Goal: Check status

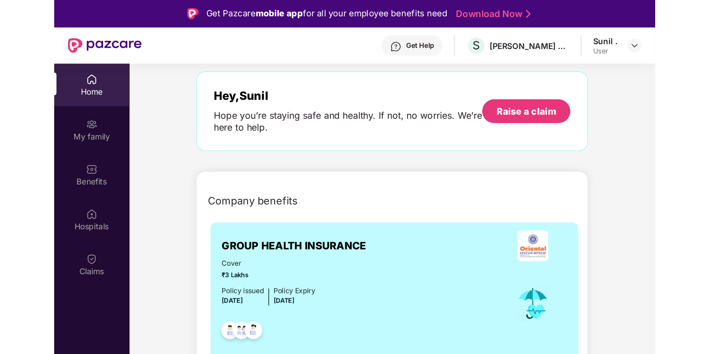
scroll to position [74, 0]
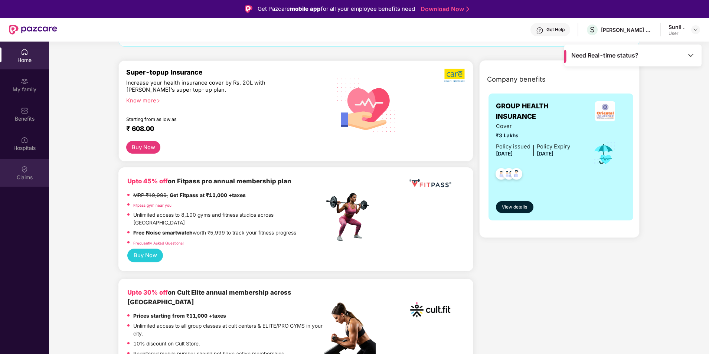
click at [22, 174] on div "Claims" at bounding box center [24, 177] width 49 height 7
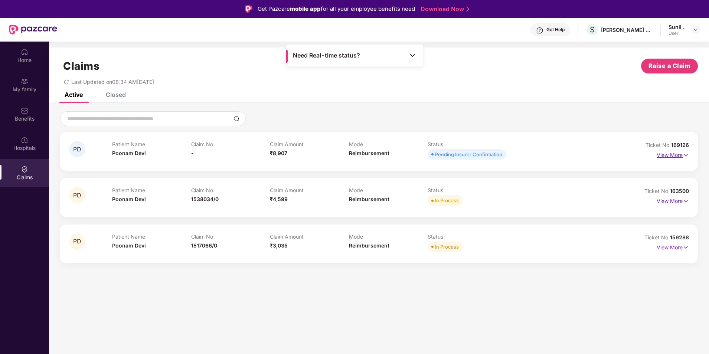
click at [392, 155] on p "View More" at bounding box center [672, 154] width 32 height 10
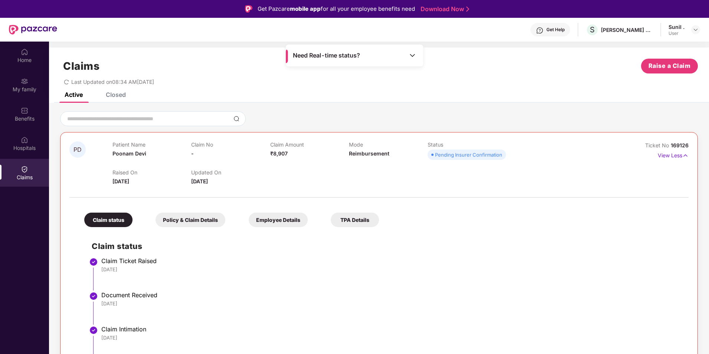
click at [112, 91] on div "Claims Raise a Claim Last Updated on 08:34 AM[DATE]" at bounding box center [379, 69] width 660 height 45
click at [111, 93] on div "Closed" at bounding box center [116, 94] width 20 height 7
